Goal: Task Accomplishment & Management: Use online tool/utility

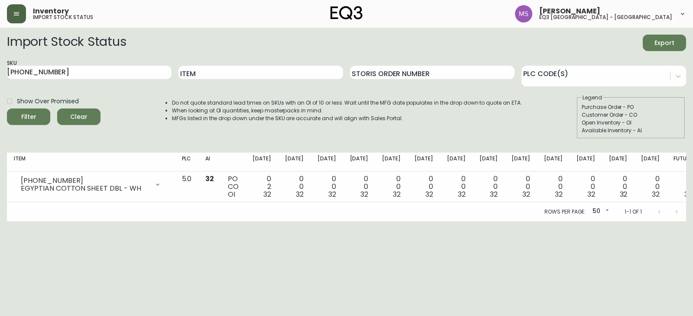
click at [19, 19] on button "button" at bounding box center [16, 13] width 19 height 19
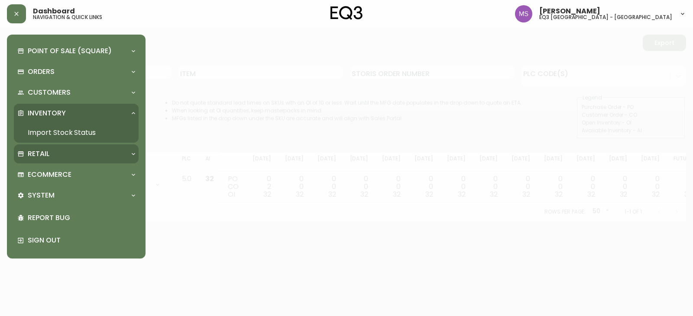
click at [36, 152] on p "Retail" at bounding box center [39, 154] width 22 height 10
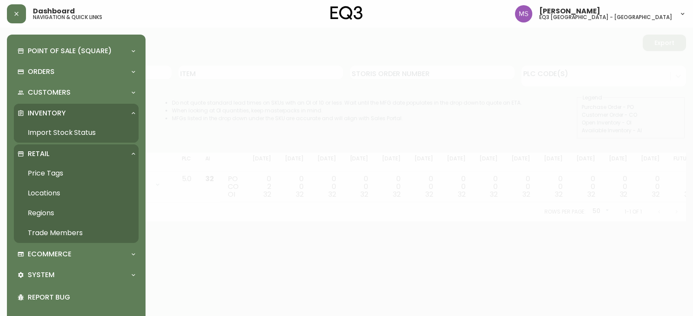
click at [40, 170] on link "Price Tags" at bounding box center [76, 174] width 125 height 20
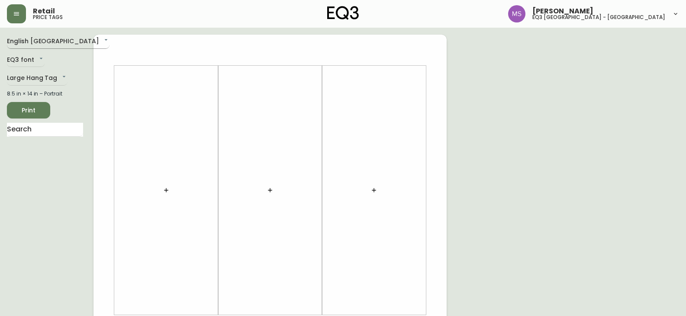
click at [45, 41] on body "Retail price tags [PERSON_NAME] eq3 [GEOGRAPHIC_DATA] - st laurent English [GEO…" at bounding box center [343, 308] width 686 height 617
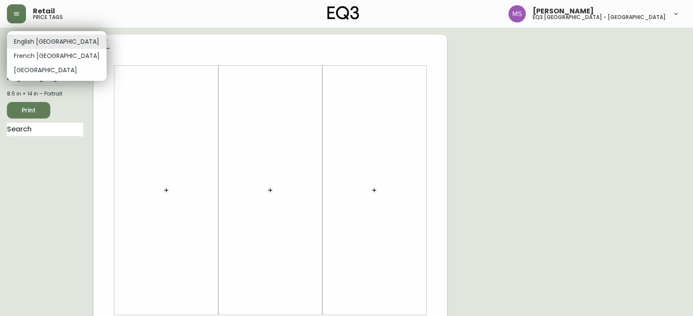
click at [42, 56] on li "French [GEOGRAPHIC_DATA]" at bounding box center [57, 56] width 100 height 14
type input "fr_CA"
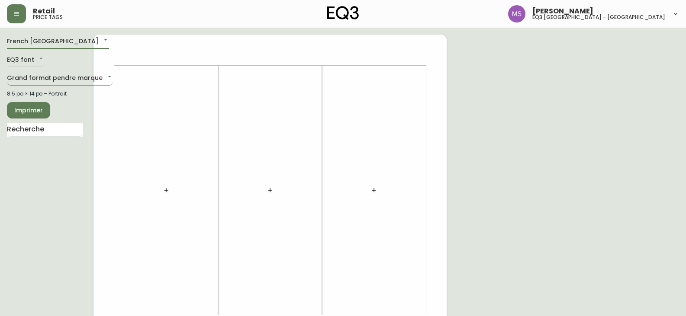
click at [44, 79] on body "Retail price tags [PERSON_NAME] eq3 [GEOGRAPHIC_DATA] - [GEOGRAPHIC_DATA] fr_CA…" at bounding box center [343, 308] width 686 height 617
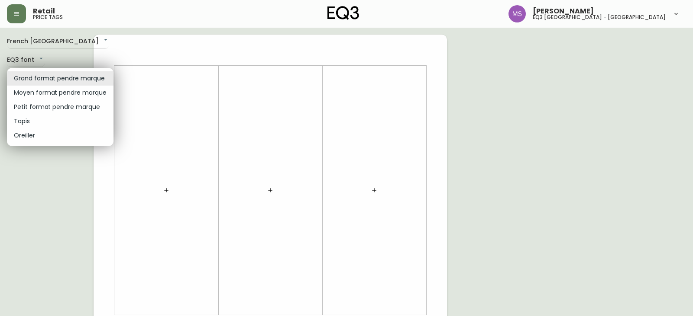
click at [43, 103] on li "Petit format pendre marque" at bounding box center [60, 107] width 107 height 14
type input "small"
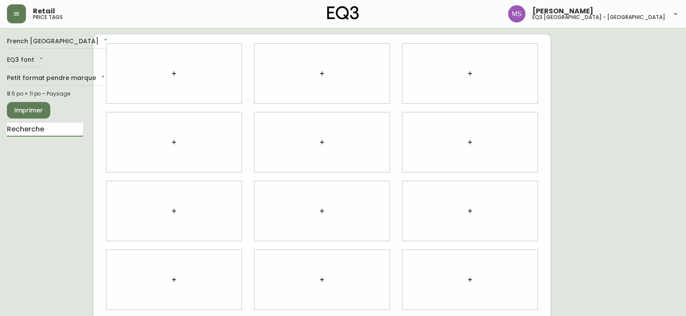
click at [57, 128] on input "text" at bounding box center [45, 130] width 76 height 14
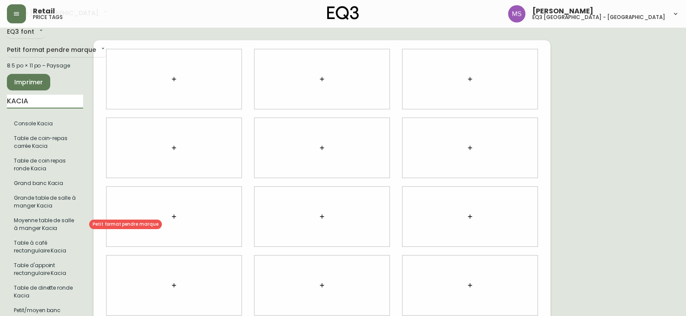
scroll to position [43, 0]
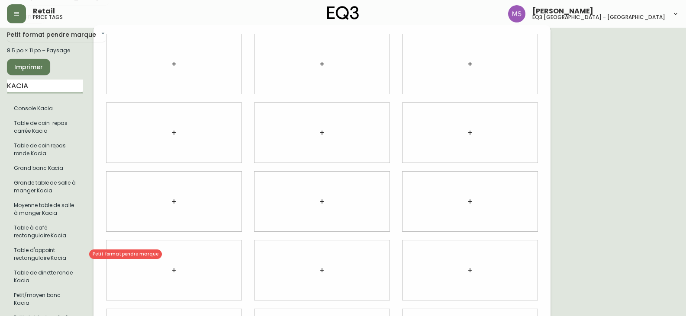
type input "KACIA"
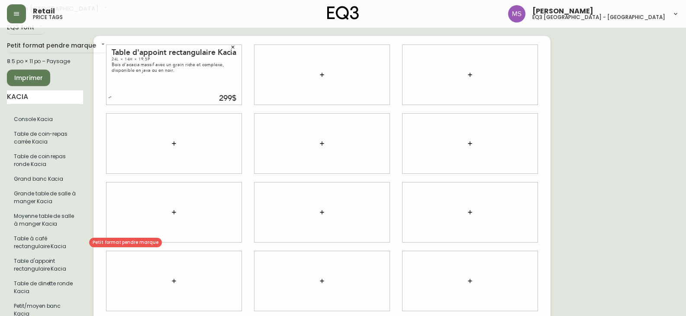
scroll to position [0, 0]
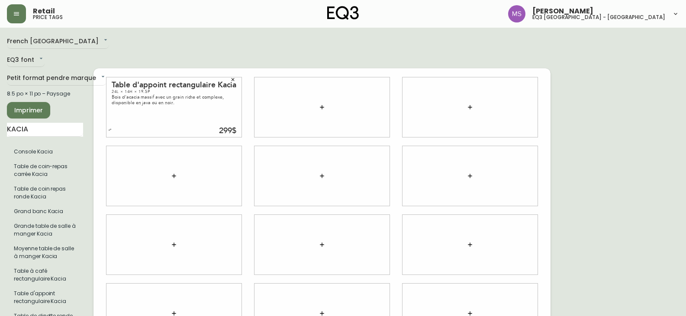
click at [25, 109] on span "Imprimer" at bounding box center [28, 110] width 29 height 11
click at [39, 114] on span "Imprimer" at bounding box center [28, 110] width 29 height 11
click at [234, 79] on icon "button" at bounding box center [233, 79] width 3 height 3
